Goal: Task Accomplishment & Management: Use online tool/utility

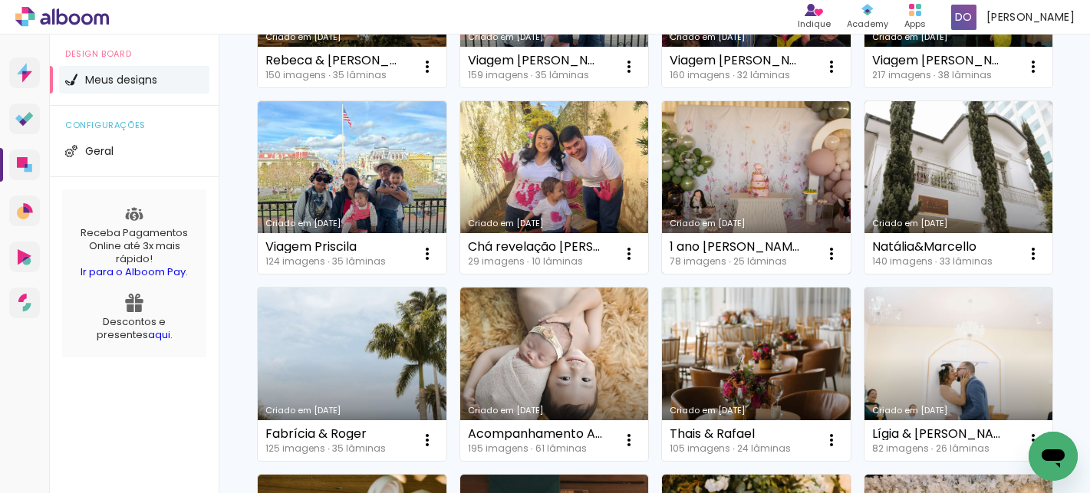
scroll to position [657, 0]
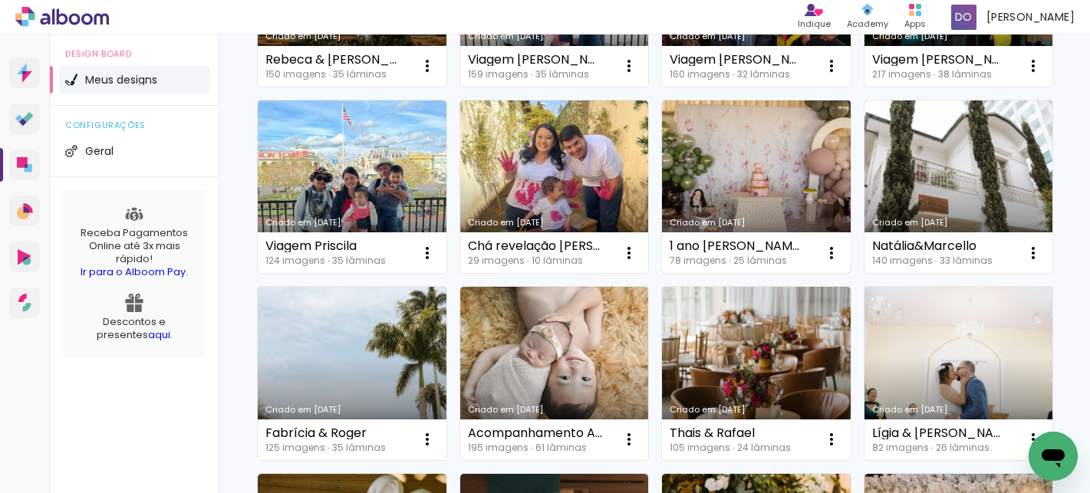
click at [735, 274] on link "Criado em [DATE]" at bounding box center [756, 186] width 189 height 173
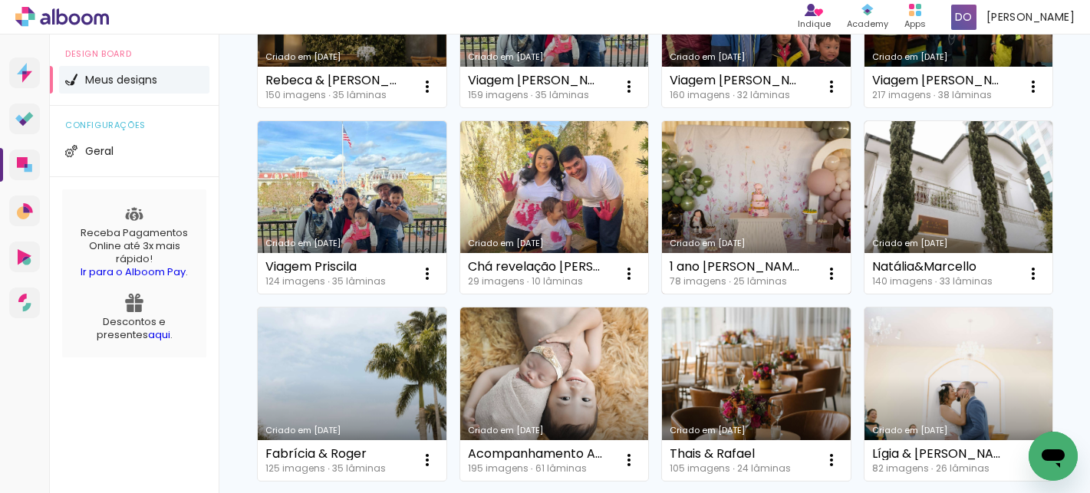
scroll to position [697, 0]
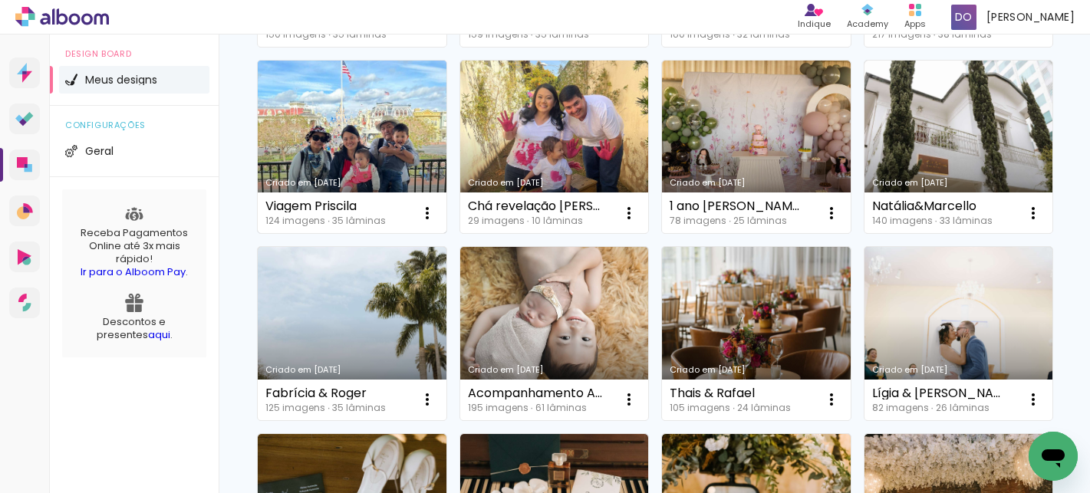
click at [367, 234] on link "Criado em [DATE]" at bounding box center [352, 147] width 189 height 173
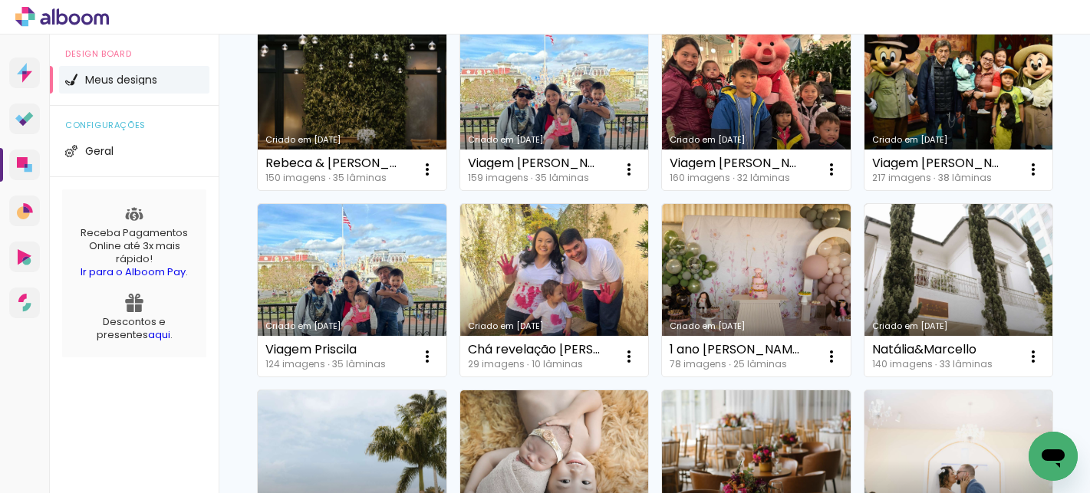
scroll to position [555, 0]
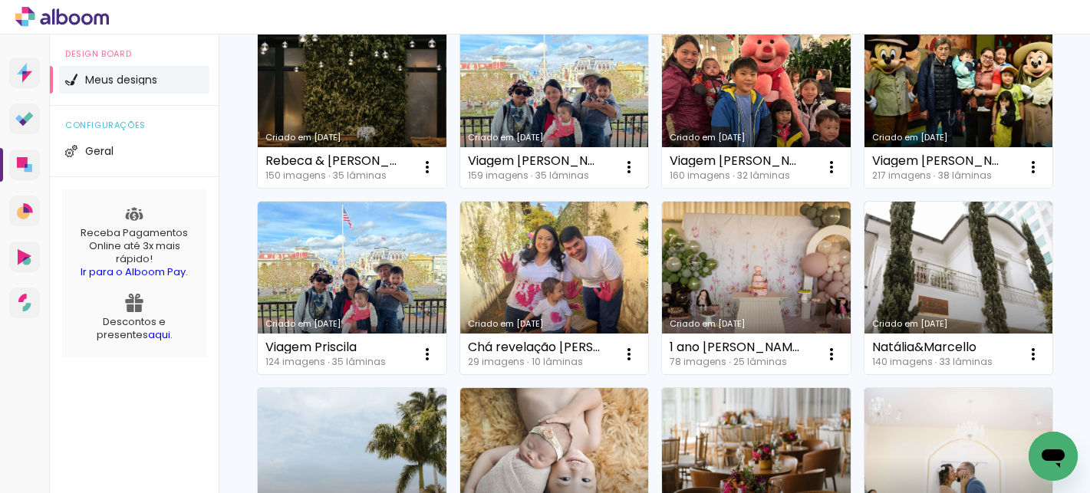
click at [460, 188] on link "Criado em [DATE]" at bounding box center [554, 101] width 189 height 173
click at [0, 0] on neon-animated-pages "Confirmar Cancelar" at bounding box center [0, 0] width 0 height 0
